Goal: Task Accomplishment & Management: Use online tool/utility

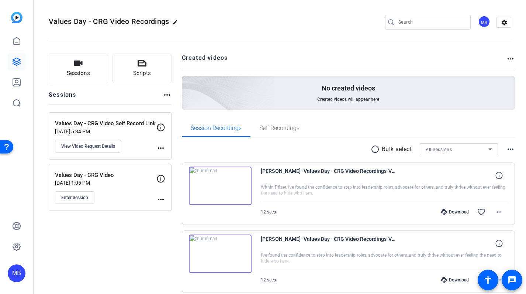
click at [223, 188] on img at bounding box center [220, 185] width 63 height 38
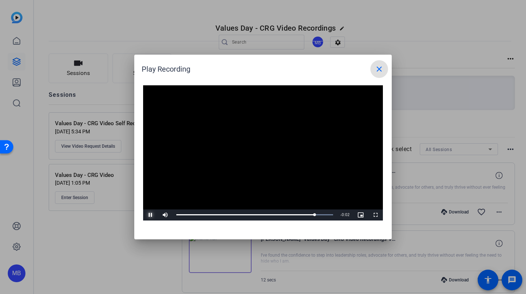
click at [151, 215] on span "Video Player" at bounding box center [150, 215] width 15 height 0
click at [379, 69] on mat-icon "close" at bounding box center [379, 69] width 9 height 9
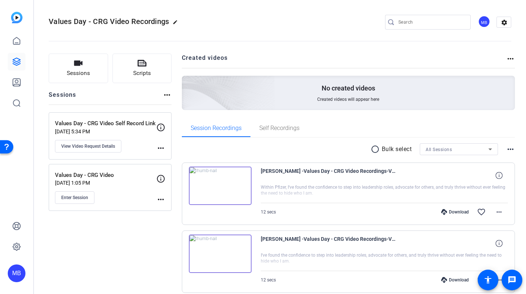
click at [327, 21] on div "Values Day - CRG Video Recordings edit MB settings" at bounding box center [280, 22] width 462 height 11
